Goal: Browse casually: Explore the website without a specific task or goal

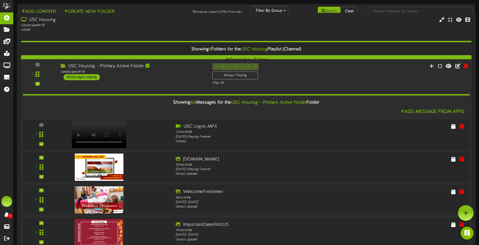
scroll to position [1025, 0]
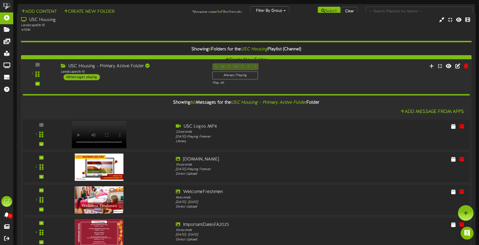
click at [90, 186] on img at bounding box center [97, 200] width 49 height 28
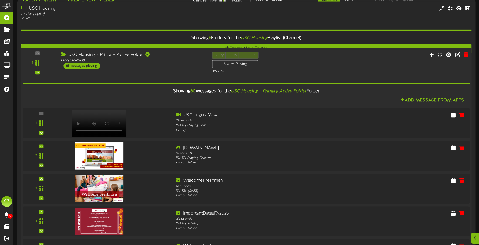
scroll to position [782, 0]
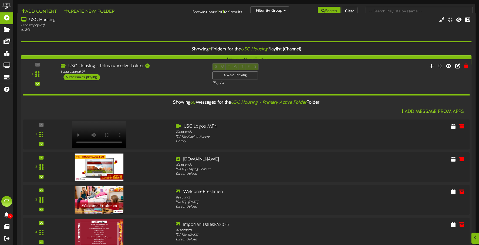
scroll to position [1214, 0]
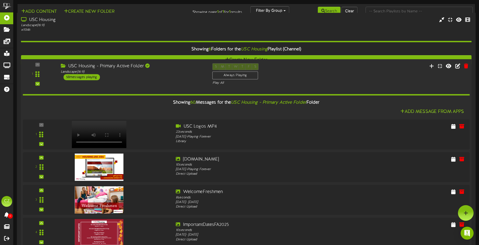
scroll to position [54, 0]
click at [112, 186] on img at bounding box center [97, 200] width 49 height 28
click at [107, 186] on img at bounding box center [97, 200] width 49 height 28
drag, startPoint x: 105, startPoint y: 146, endPoint x: 101, endPoint y: 139, distance: 8.1
click at [101, 186] on img at bounding box center [97, 200] width 49 height 28
